Goal: Transaction & Acquisition: Purchase product/service

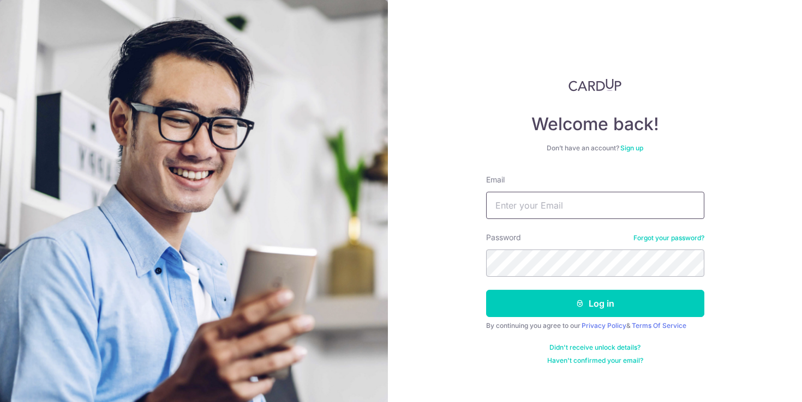
click at [509, 213] on input "Email" at bounding box center [595, 205] width 218 height 27
type input "vvan.wang1980@gmail.com"
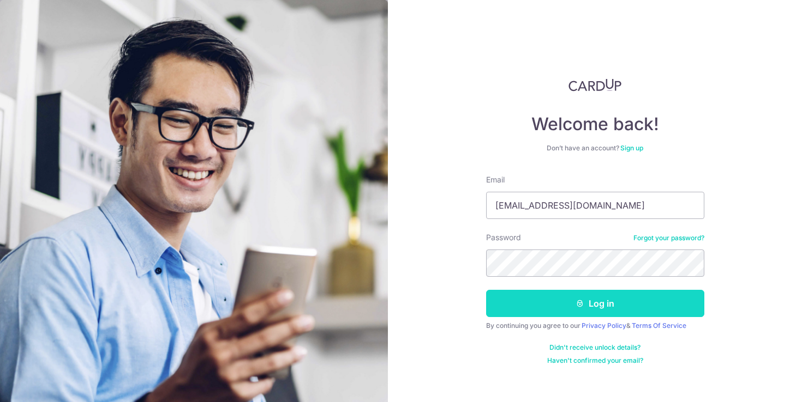
click at [620, 299] on button "Log in" at bounding box center [595, 303] width 218 height 27
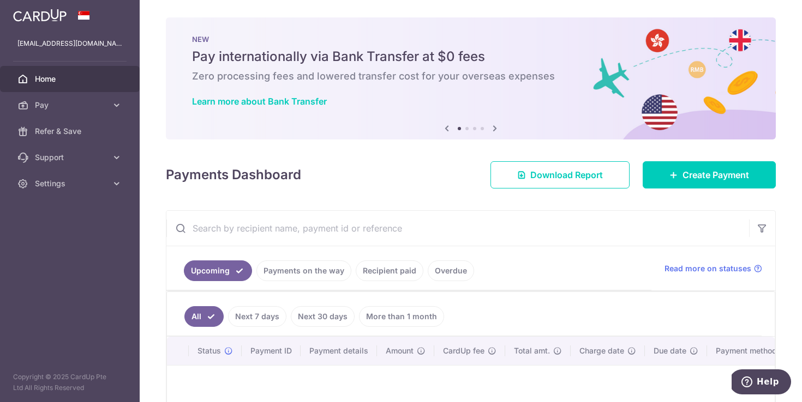
scroll to position [75, 0]
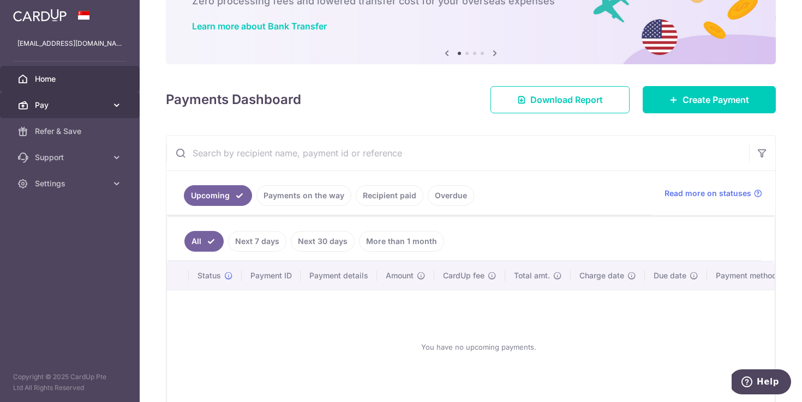
click at [87, 110] on span "Pay" at bounding box center [71, 105] width 72 height 11
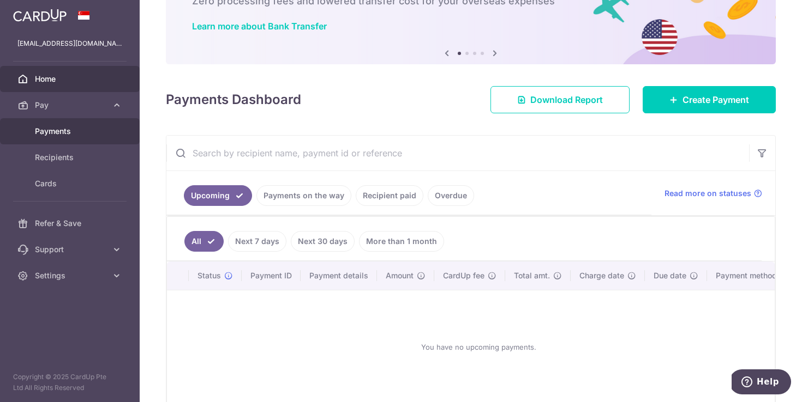
click at [75, 132] on span "Payments" at bounding box center [71, 131] width 72 height 11
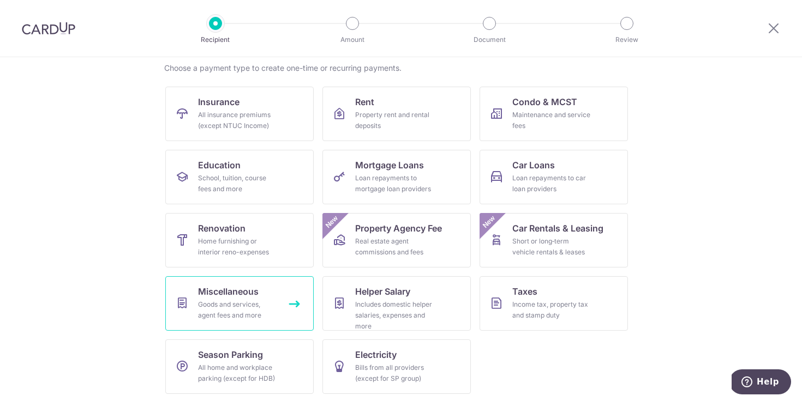
scroll to position [86, 0]
click at [272, 312] on div "Goods and services, agent fees and more" at bounding box center [237, 310] width 79 height 22
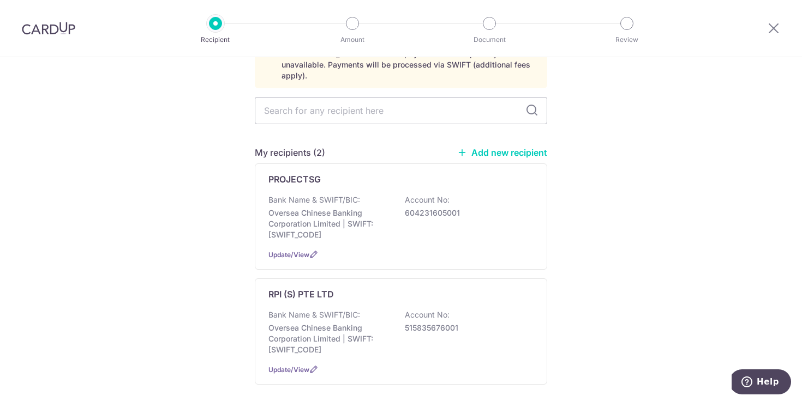
scroll to position [98, 0]
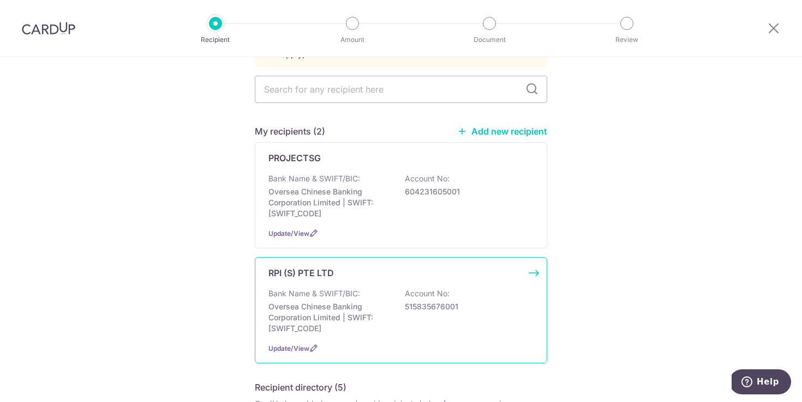
click at [332, 311] on p "Oversea Chinese Banking Corporation Limited | SWIFT: OCBCSGSGXXX" at bounding box center [329, 318] width 122 height 33
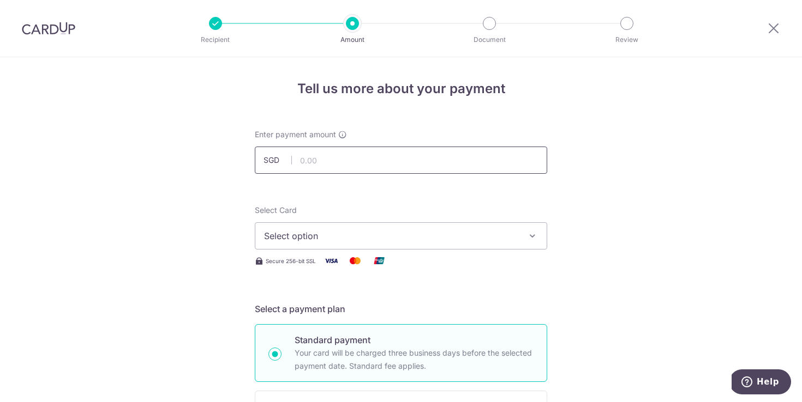
click at [371, 155] on input "text" at bounding box center [401, 160] width 292 height 27
click at [330, 239] on span "Select option" at bounding box center [391, 236] width 254 height 13
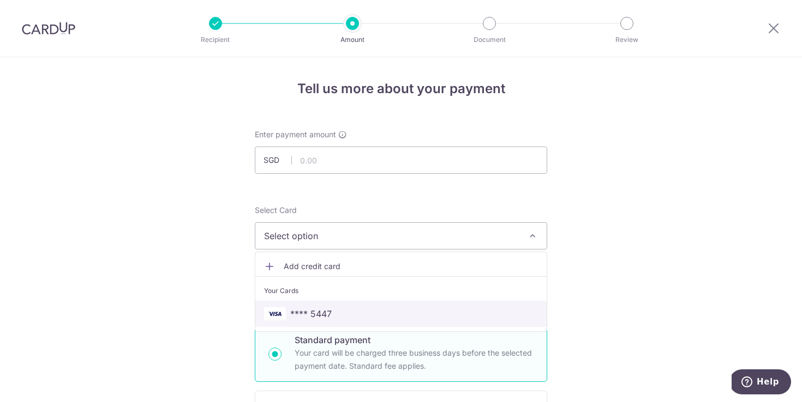
click at [346, 314] on span "**** 5447" at bounding box center [401, 314] width 274 height 13
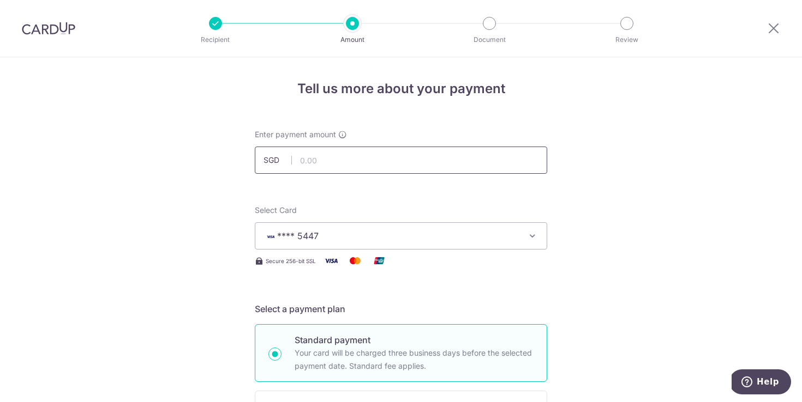
click at [311, 164] on input "text" at bounding box center [401, 160] width 292 height 27
click at [371, 165] on input "text" at bounding box center [401, 160] width 292 height 27
type input "6,700.00"
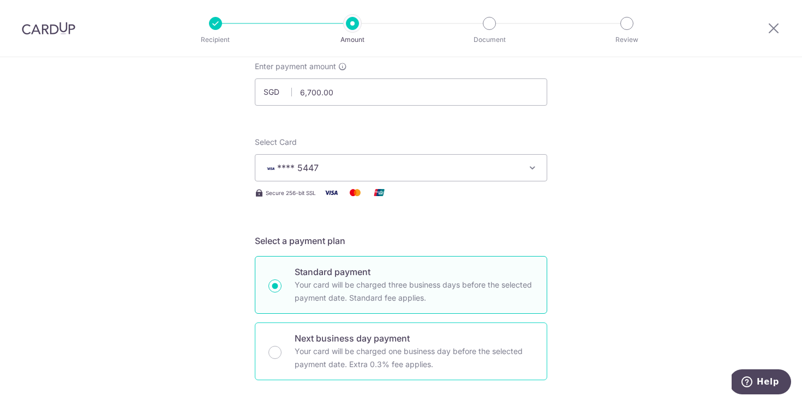
scroll to position [185, 0]
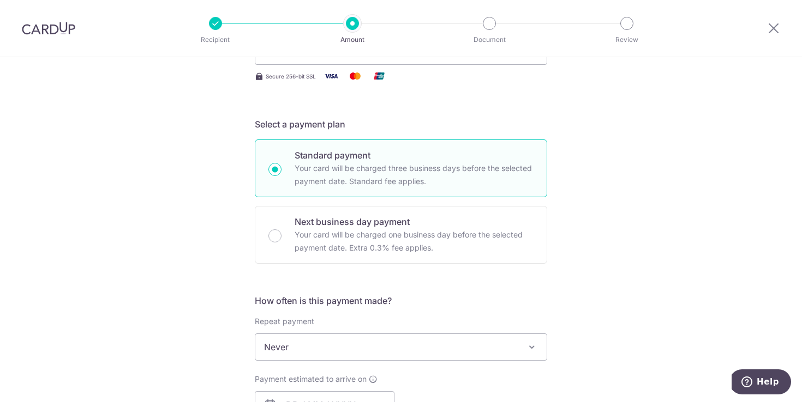
click at [613, 258] on div "Tell us more about your payment Enter payment amount SGD 6,700.00 6700.00 Selec…" at bounding box center [401, 365] width 802 height 986
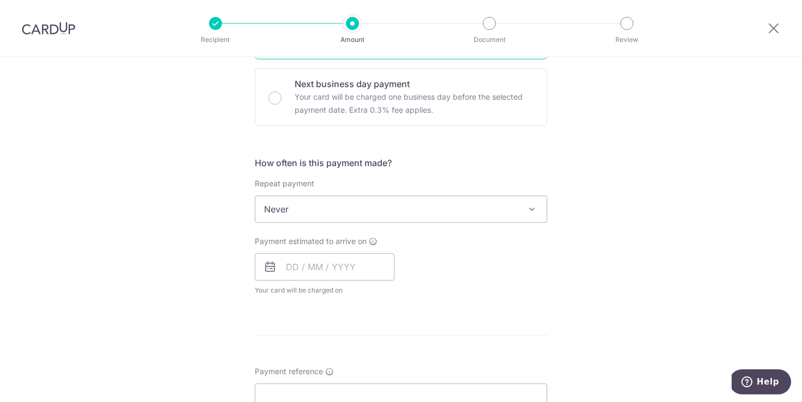
scroll to position [340, 0]
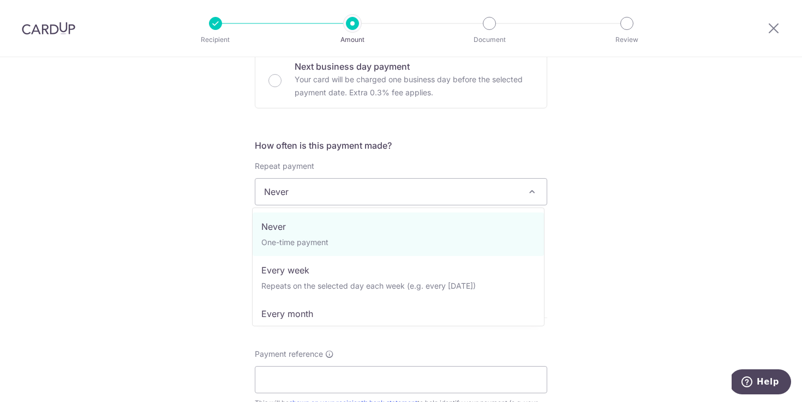
click at [420, 192] on span "Never" at bounding box center [400, 192] width 291 height 26
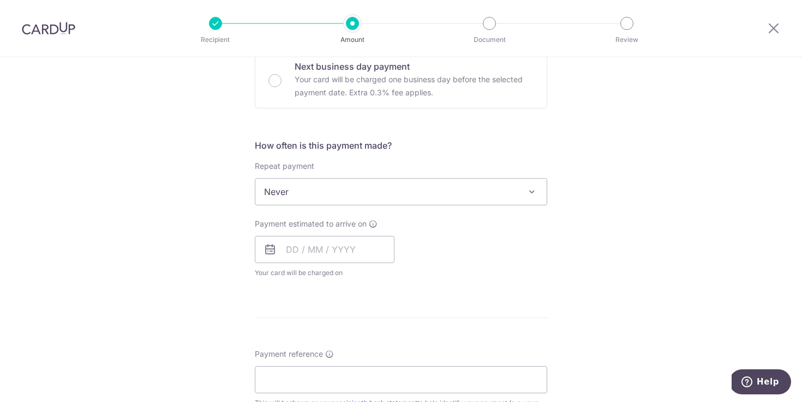
click at [430, 248] on div "Payment estimated to arrive on Your card will be charged on for the first payme…" at bounding box center [400, 249] width 305 height 60
click at [330, 257] on input "text" at bounding box center [325, 249] width 140 height 27
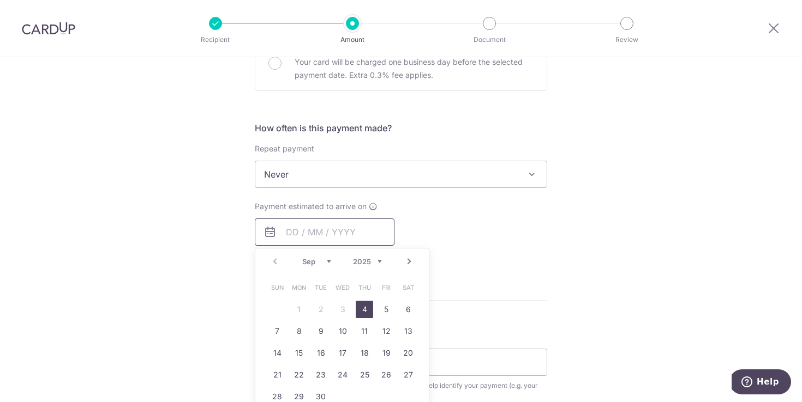
scroll to position [358, 0]
click at [362, 312] on link "4" at bounding box center [364, 308] width 17 height 17
type input "[DATE]"
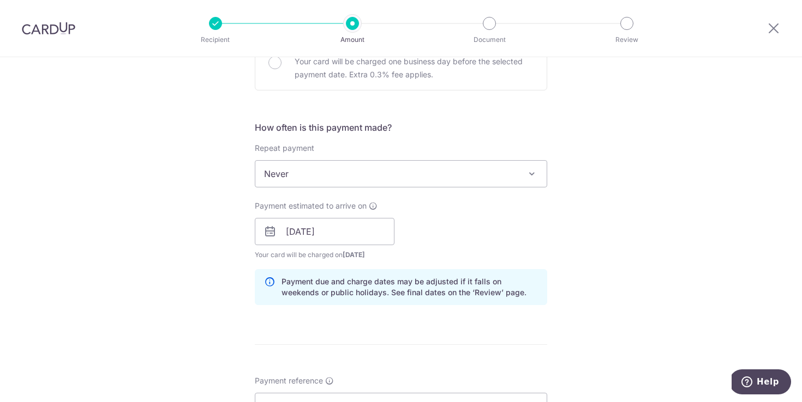
click at [488, 233] on div "Payment estimated to arrive on 04/09/2025 Prev Next Sep Oct Nov Dec 2025 2026 2…" at bounding box center [400, 231] width 305 height 60
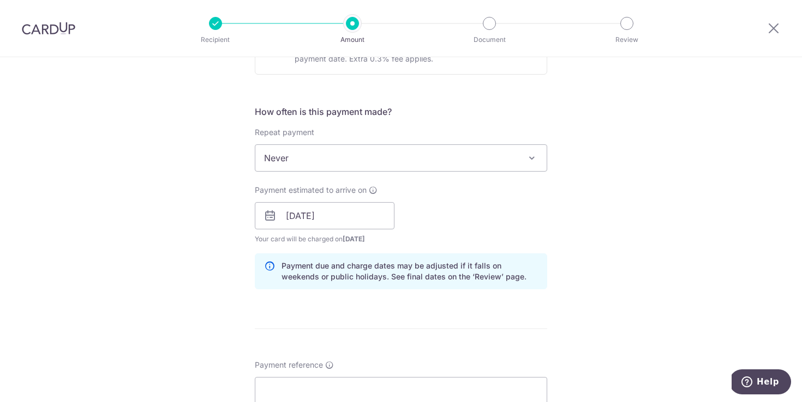
click at [473, 201] on div "Payment estimated to arrive on 04/09/2025 Prev Next Sep Oct Nov Dec 2025 2026 2…" at bounding box center [400, 215] width 305 height 60
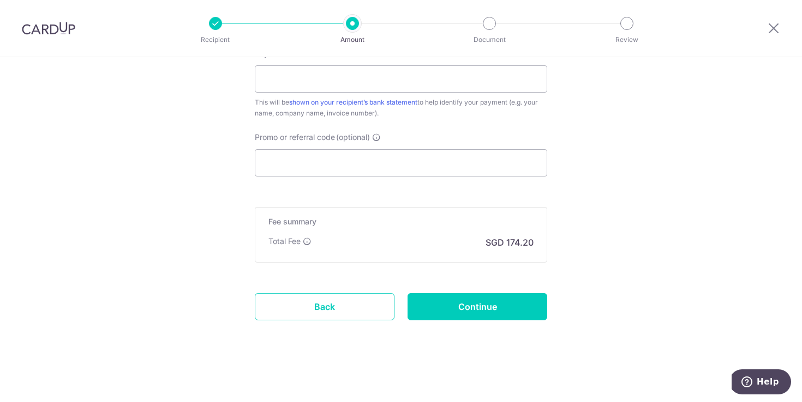
scroll to position [578, 0]
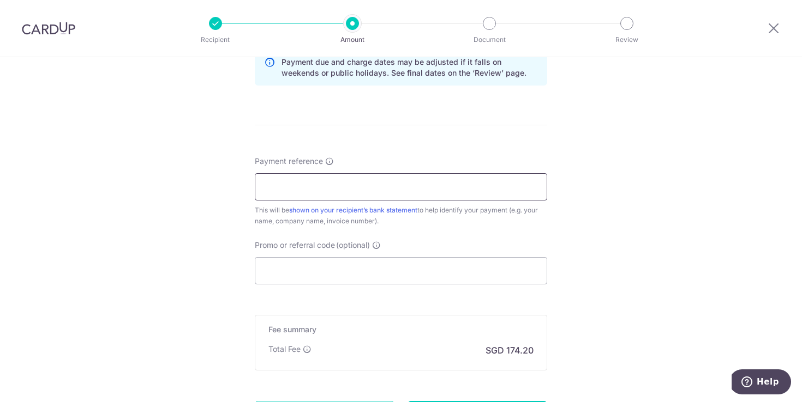
click at [319, 190] on input "Payment reference" at bounding box center [401, 186] width 292 height 27
click at [372, 192] on input "Payment reference" at bounding box center [401, 186] width 292 height 27
click at [485, 156] on div "Payment reference This will be shown on your recipient’s bank statement to help…" at bounding box center [401, 191] width 292 height 71
click at [441, 188] on input "Payment reference" at bounding box center [401, 186] width 292 height 27
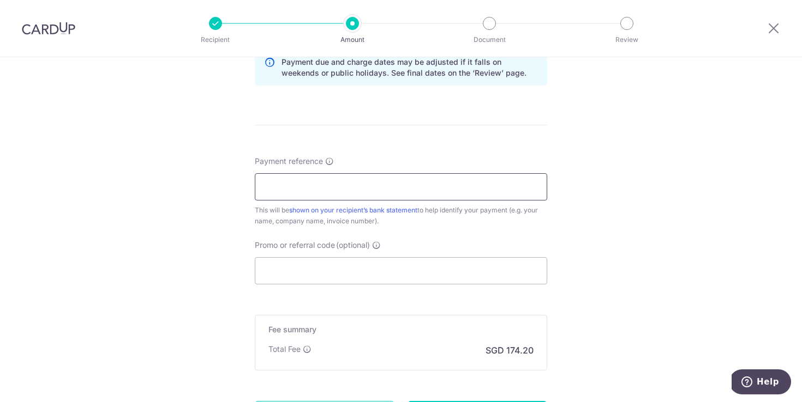
click at [320, 186] on input "Payment reference" at bounding box center [401, 186] width 292 height 27
paste input "INV-28889"
click at [280, 186] on input "INV-28889" at bounding box center [401, 186] width 292 height 27
type input "INV28889"
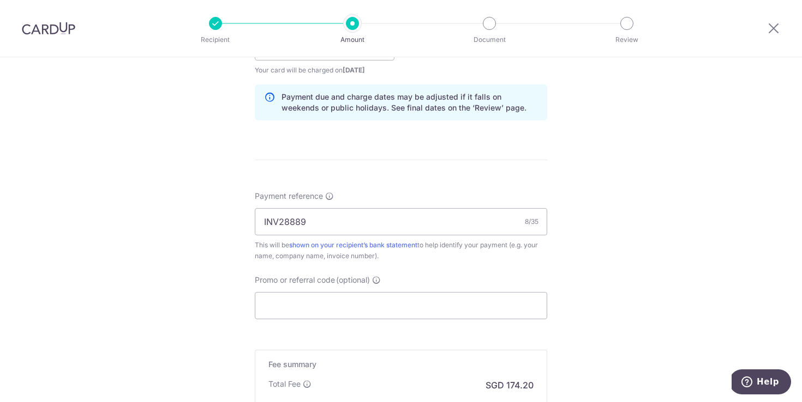
scroll to position [686, 0]
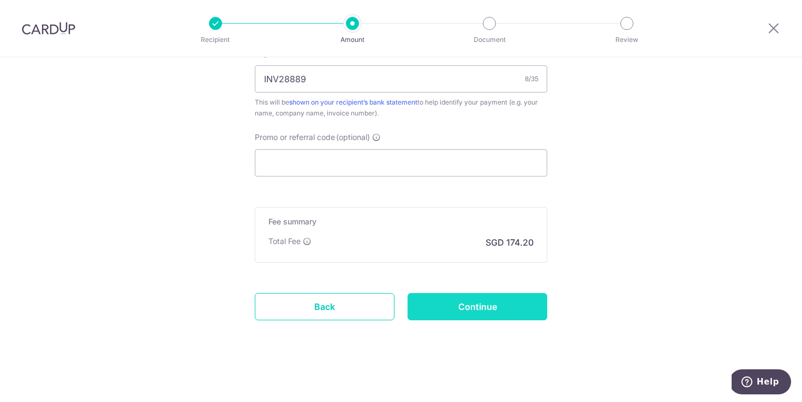
click at [482, 303] on input "Continue" at bounding box center [477, 306] width 140 height 27
type input "Create Schedule"
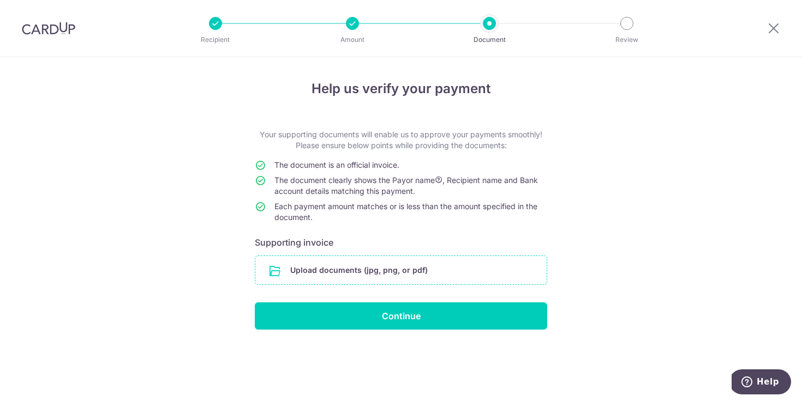
click at [276, 270] on input "file" at bounding box center [400, 270] width 291 height 28
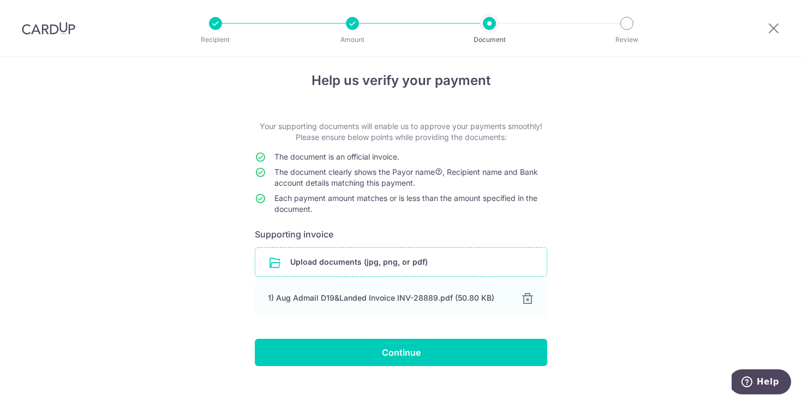
scroll to position [23, 0]
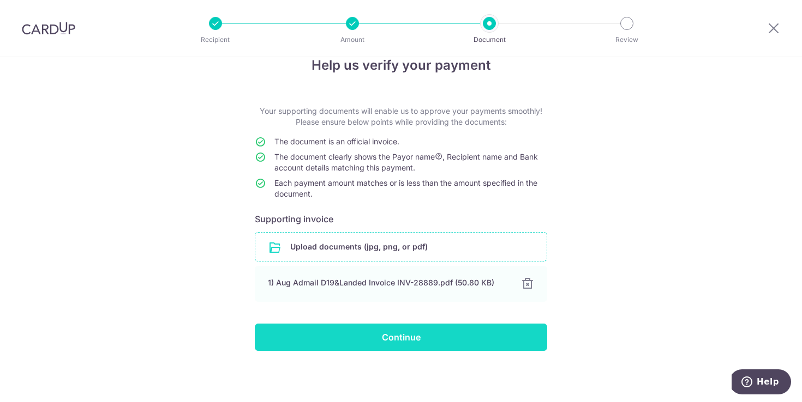
click at [446, 336] on input "Continue" at bounding box center [401, 337] width 292 height 27
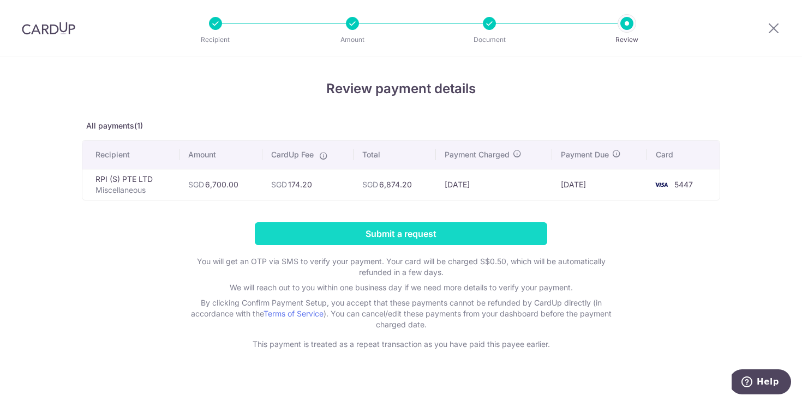
click at [466, 237] on input "Submit a request" at bounding box center [401, 233] width 292 height 23
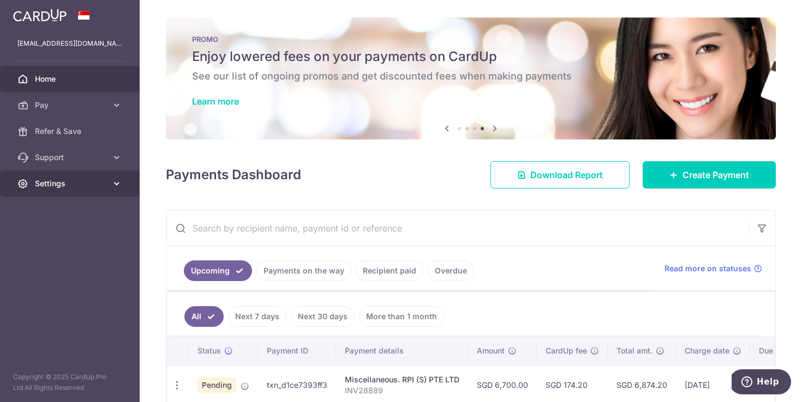
click at [49, 183] on span "Settings" at bounding box center [71, 183] width 72 height 11
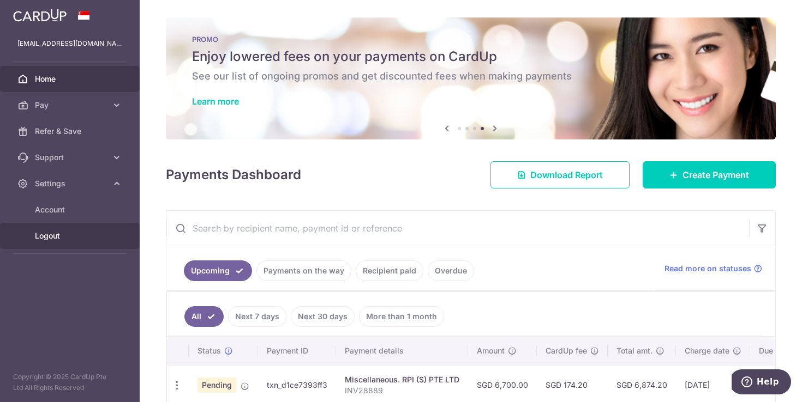
click at [47, 236] on span "Logout" at bounding box center [71, 236] width 72 height 11
